Goal: Find specific page/section: Find specific page/section

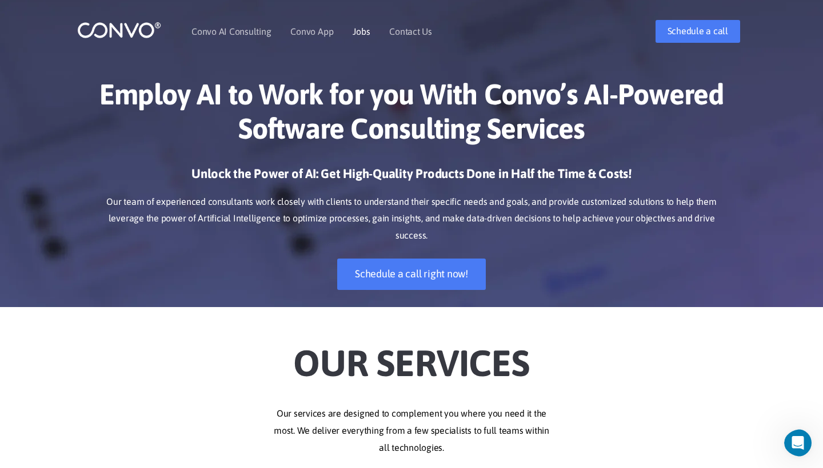
click at [360, 36] on link "Jobs" at bounding box center [360, 31] width 17 height 9
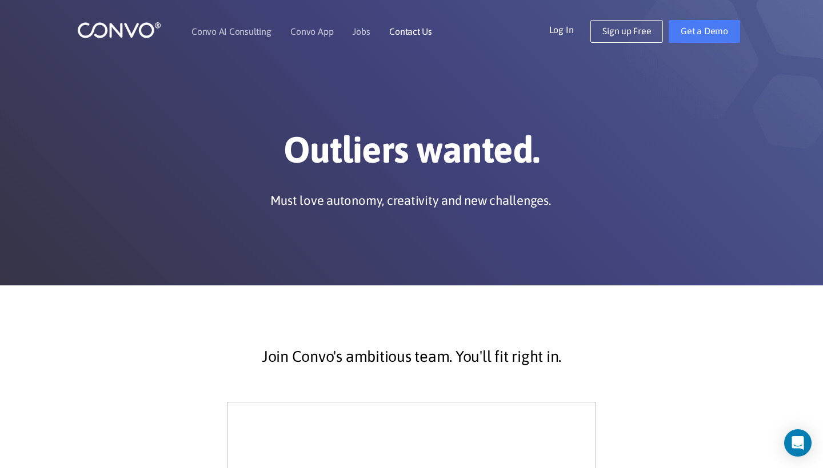
click at [396, 35] on link "Contact Us" at bounding box center [410, 31] width 43 height 9
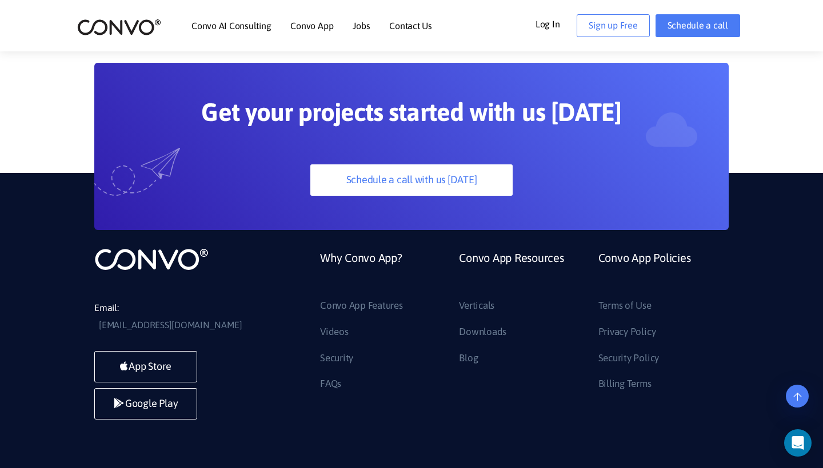
scroll to position [868, 0]
